Goal: Navigation & Orientation: Find specific page/section

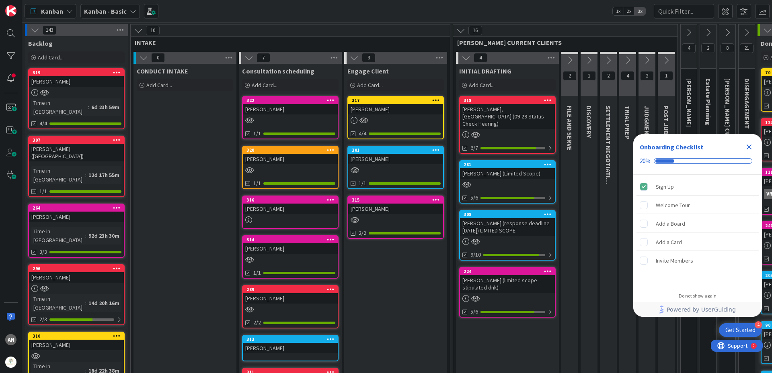
click at [493, 224] on div "[PERSON_NAME] (response deadline [DATE]) LIMITED SCOPE" at bounding box center [507, 227] width 95 height 18
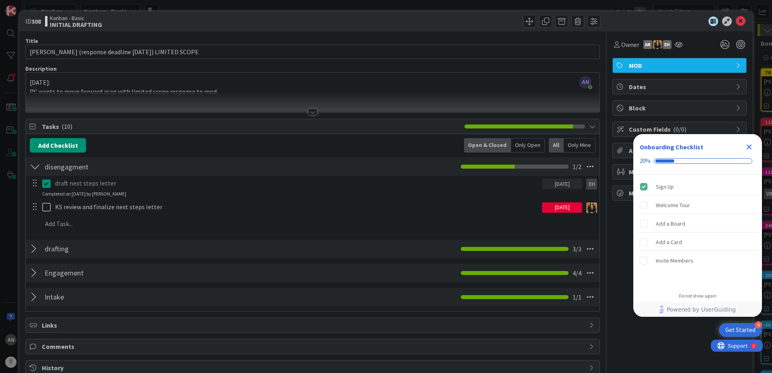
click at [310, 111] on div at bounding box center [312, 112] width 9 height 6
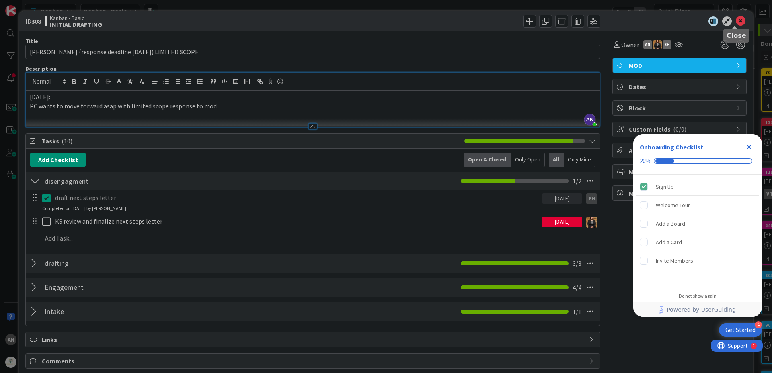
click at [736, 21] on icon at bounding box center [741, 21] width 10 height 10
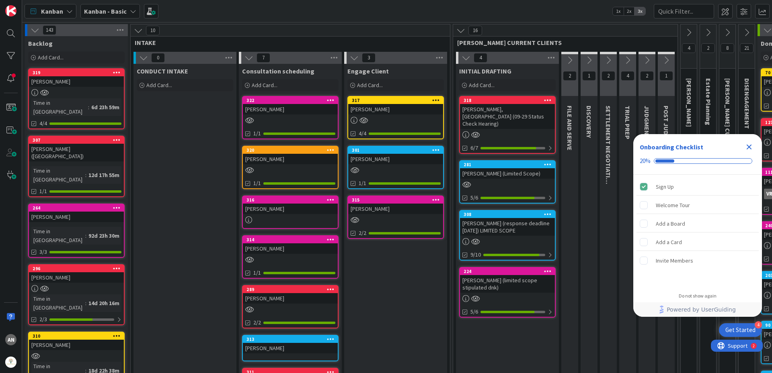
click at [45, 16] on div "Kanban" at bounding box center [51, 11] width 52 height 14
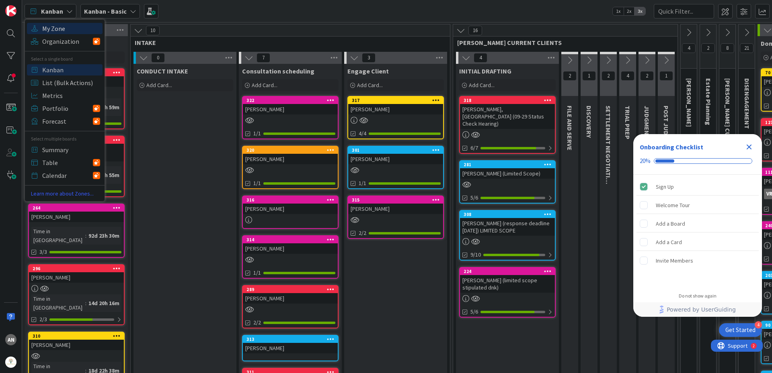
click at [68, 34] on span "My Zone" at bounding box center [71, 29] width 58 height 12
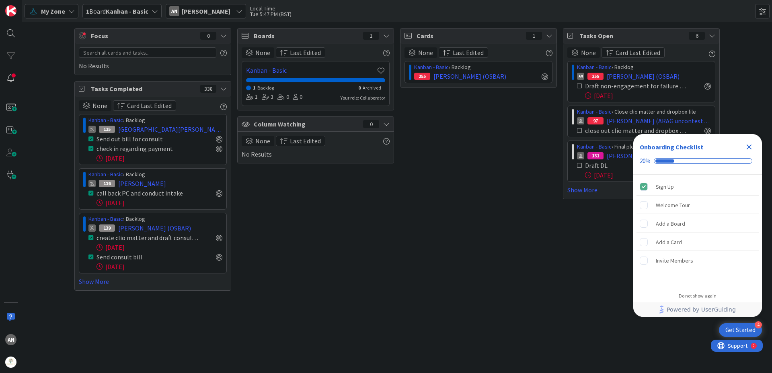
click at [748, 146] on icon "Close Checklist" at bounding box center [749, 147] width 5 height 5
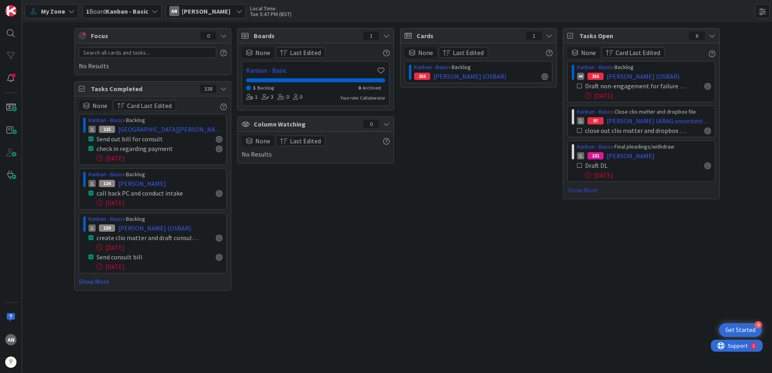
click at [589, 188] on link "Show More" at bounding box center [641, 190] width 148 height 10
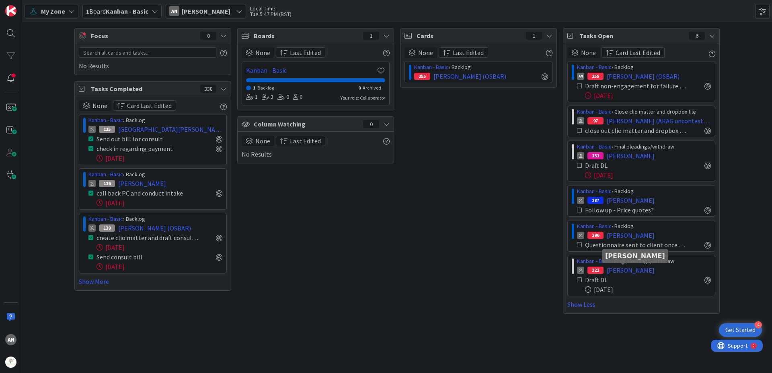
click at [616, 273] on span "Taylor, Julia" at bounding box center [631, 271] width 48 height 10
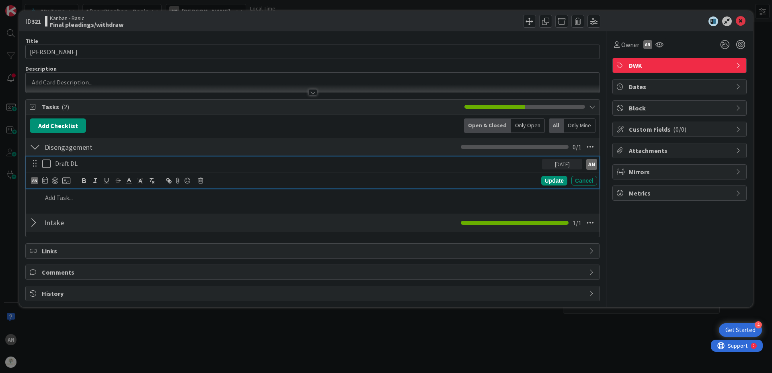
click at [403, 165] on p "Draft DL" at bounding box center [297, 163] width 484 height 9
